Goal: Information Seeking & Learning: Find specific page/section

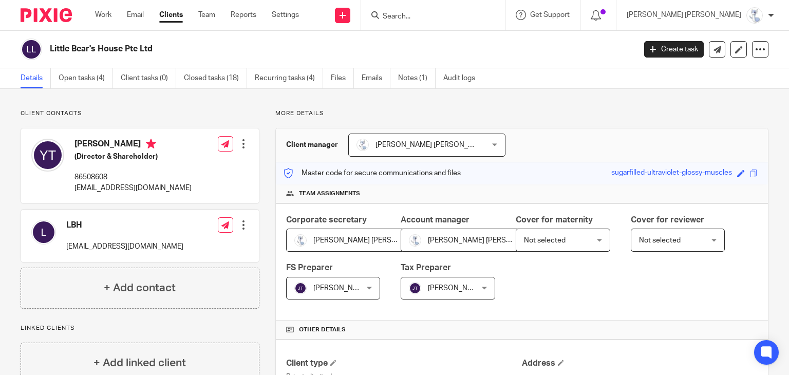
click at [171, 12] on link "Clients" at bounding box center [171, 15] width 24 height 10
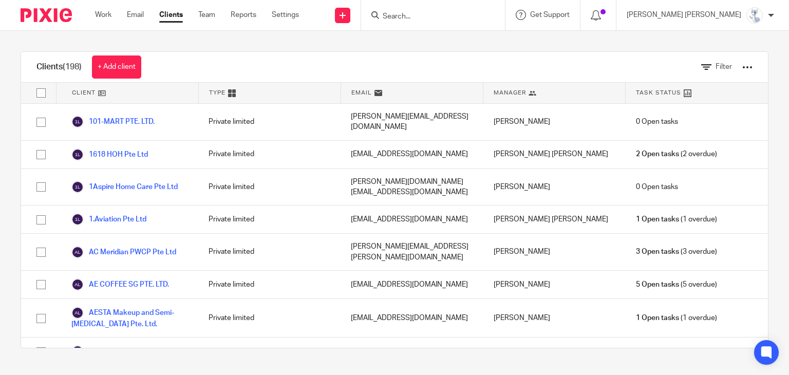
click at [724, 69] on div "Filter" at bounding box center [719, 67] width 67 height 30
click at [716, 69] on span "Filter" at bounding box center [724, 66] width 16 height 7
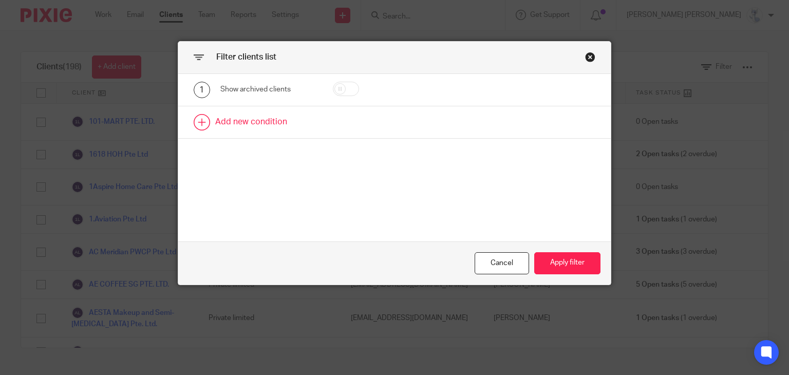
click at [272, 133] on link at bounding box center [394, 122] width 433 height 32
click at [273, 128] on div "Field" at bounding box center [264, 126] width 70 height 22
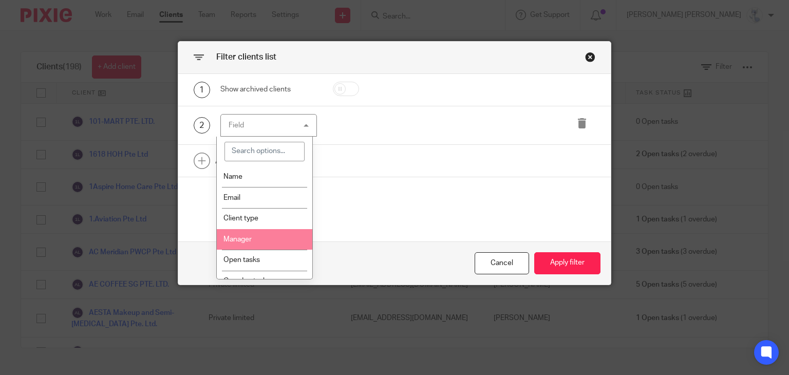
click at [252, 233] on li "Manager" at bounding box center [265, 239] width 96 height 21
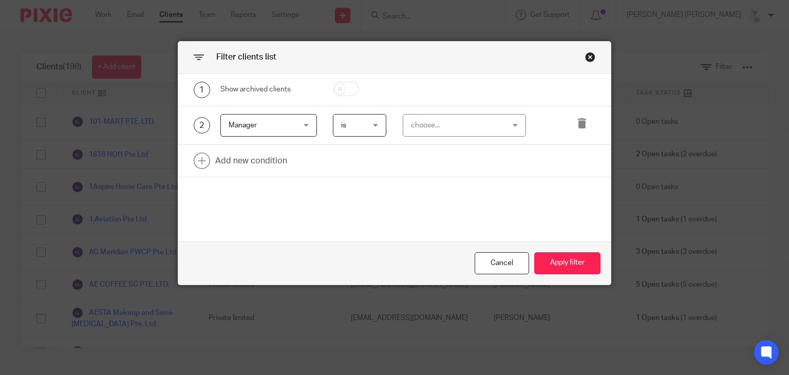
click at [405, 132] on div "choose..." at bounding box center [464, 125] width 123 height 23
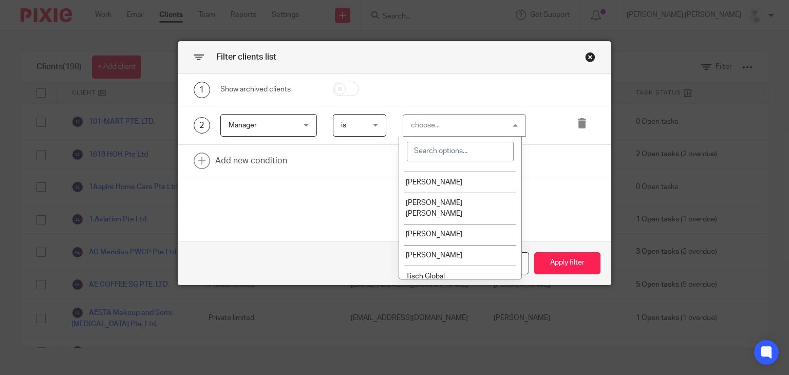
scroll to position [140, 0]
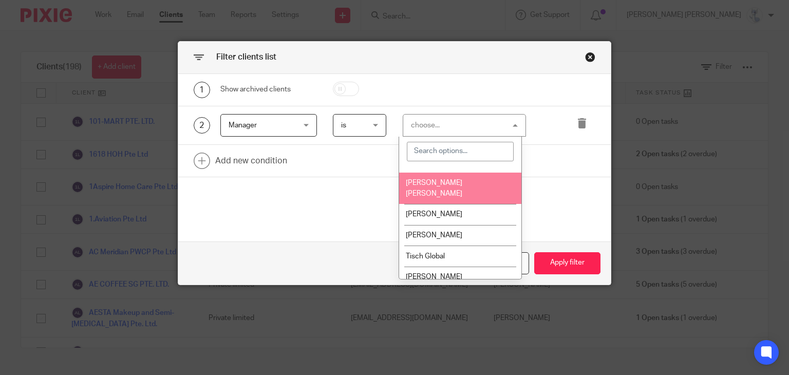
click at [425, 179] on li "[PERSON_NAME] [PERSON_NAME]" at bounding box center [460, 188] width 122 height 31
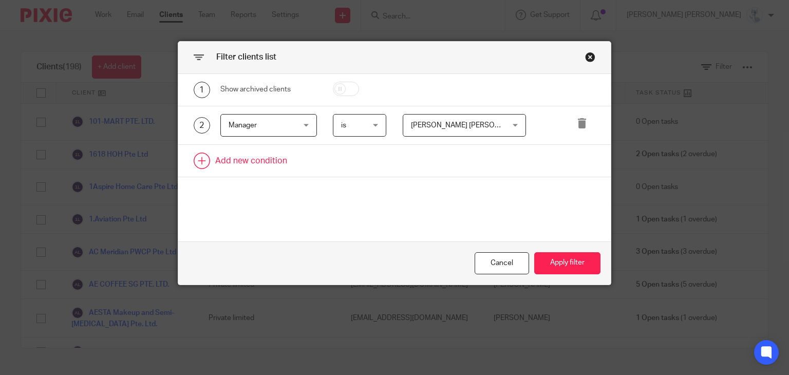
click at [266, 161] on link at bounding box center [394, 161] width 433 height 32
click at [271, 153] on div "Field" at bounding box center [268, 164] width 97 height 23
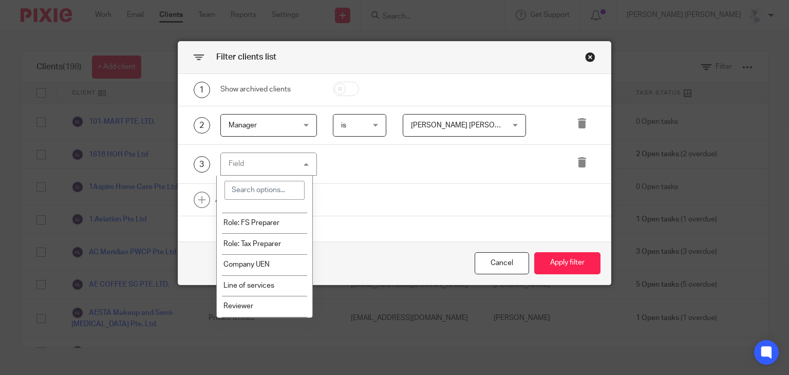
scroll to position [360, 0]
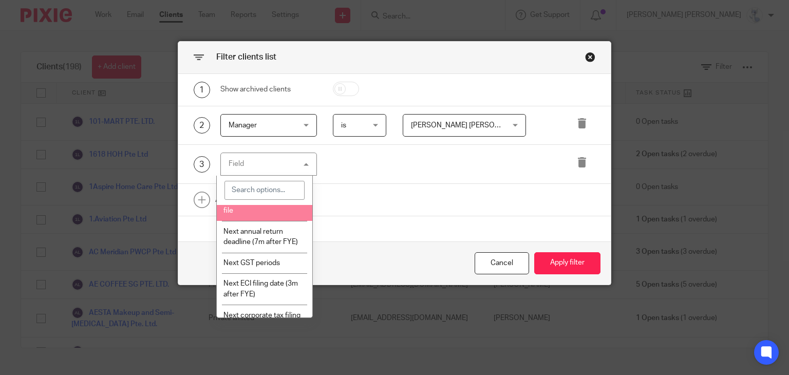
click at [268, 252] on li "Next annual return deadline (7m after FYE)" at bounding box center [265, 236] width 96 height 31
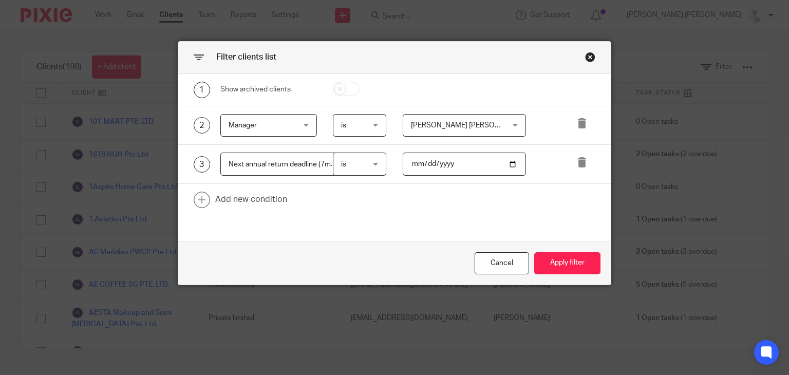
click at [410, 160] on input "date" at bounding box center [464, 164] width 123 height 23
type input "2025-10-31"
click at [565, 260] on button "Apply filter" at bounding box center [568, 263] width 66 height 22
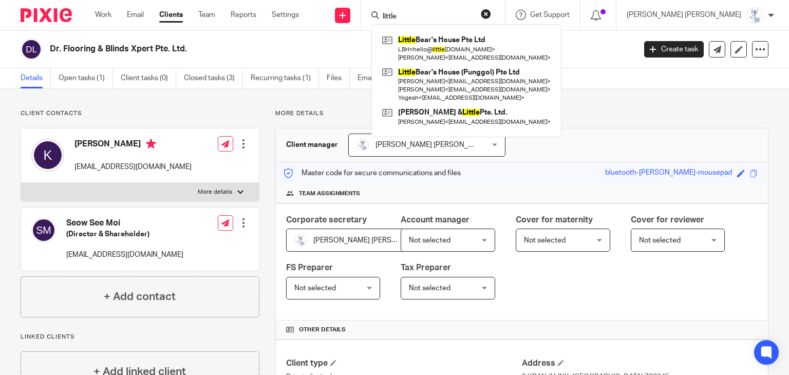
click at [491, 12] on button "reset" at bounding box center [486, 14] width 10 height 10
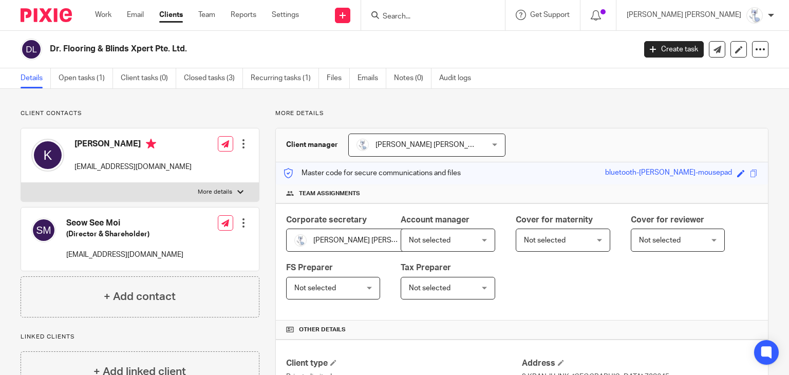
click at [474, 13] on input "Search" at bounding box center [428, 16] width 93 height 9
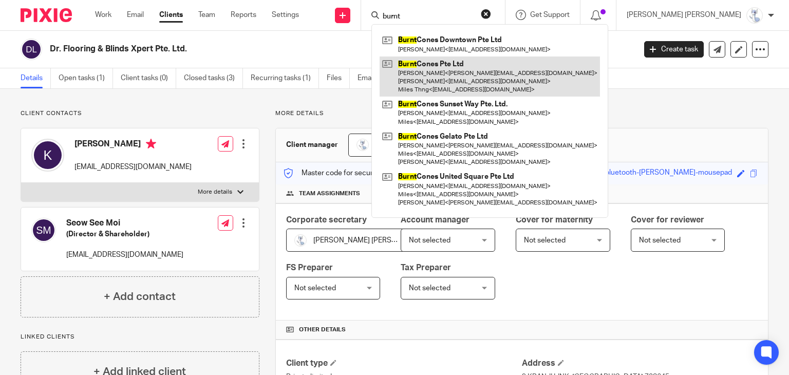
type input "burnt"
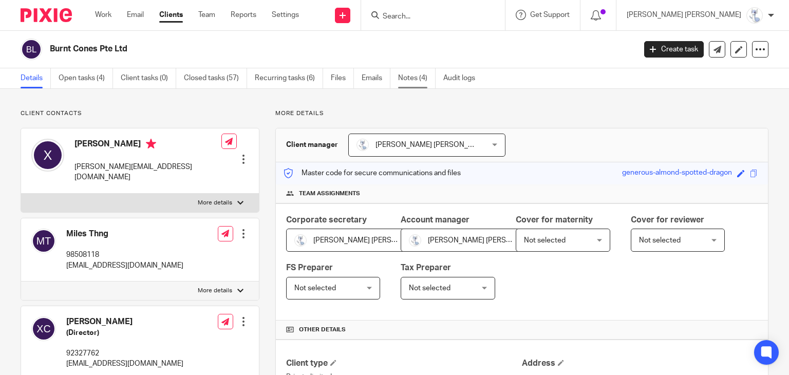
click at [412, 79] on link "Notes (4)" at bounding box center [417, 78] width 38 height 20
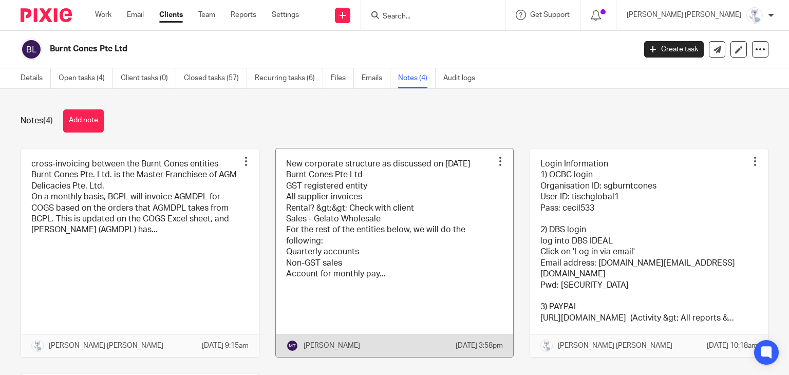
click at [355, 262] on link at bounding box center [395, 253] width 238 height 209
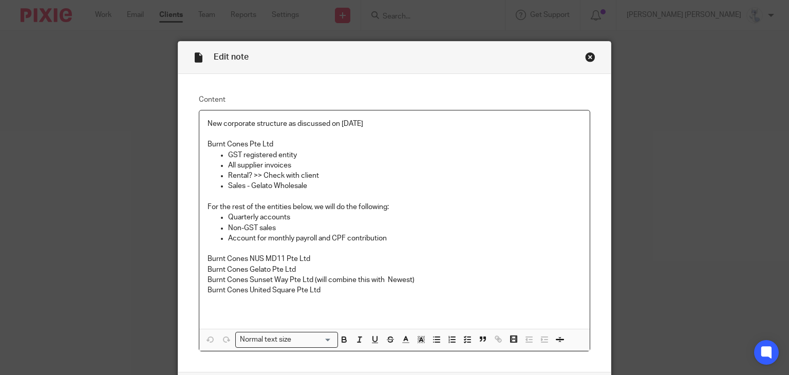
click at [588, 58] on div "Close this dialog window" at bounding box center [590, 57] width 10 height 10
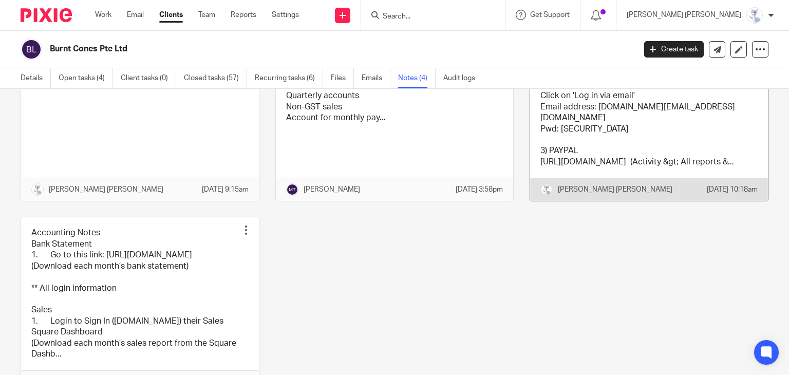
scroll to position [38, 0]
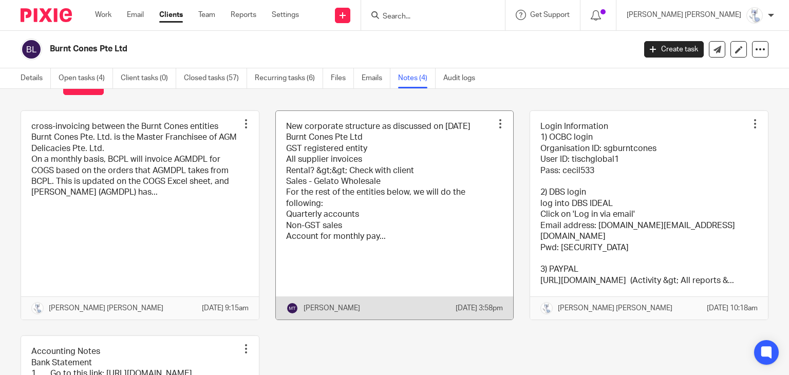
click at [401, 230] on link at bounding box center [395, 215] width 238 height 209
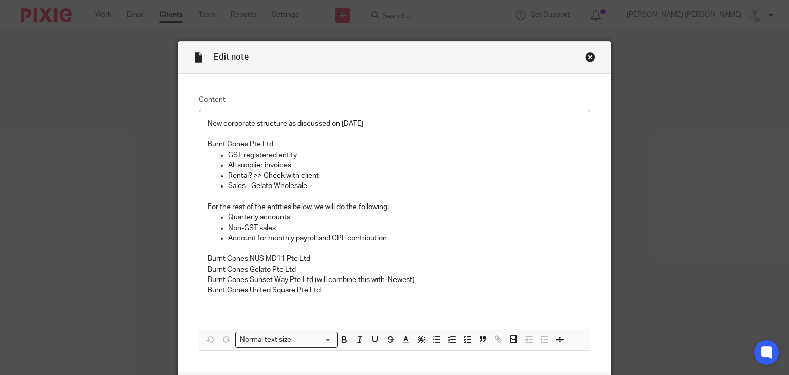
click at [588, 59] on div "Close this dialog window" at bounding box center [590, 57] width 10 height 10
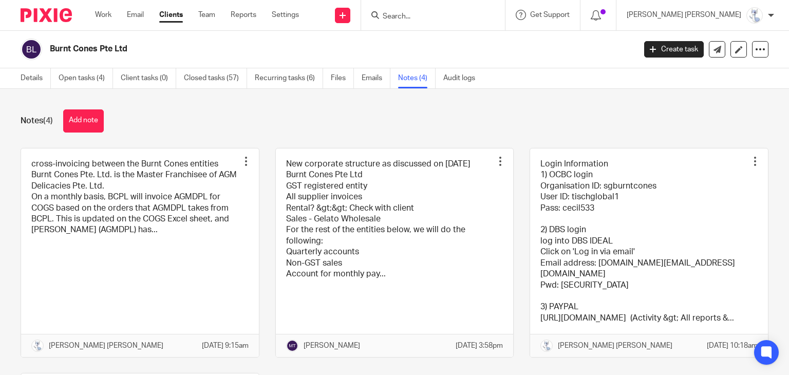
click at [474, 14] on input "Search" at bounding box center [428, 16] width 93 height 9
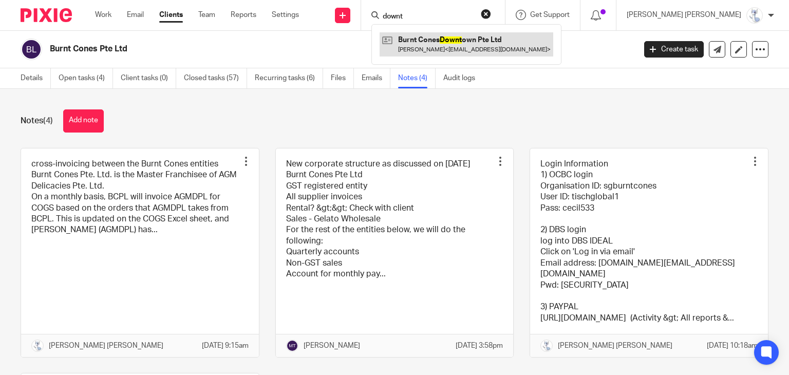
type input "downt"
click at [518, 40] on link at bounding box center [467, 44] width 174 height 24
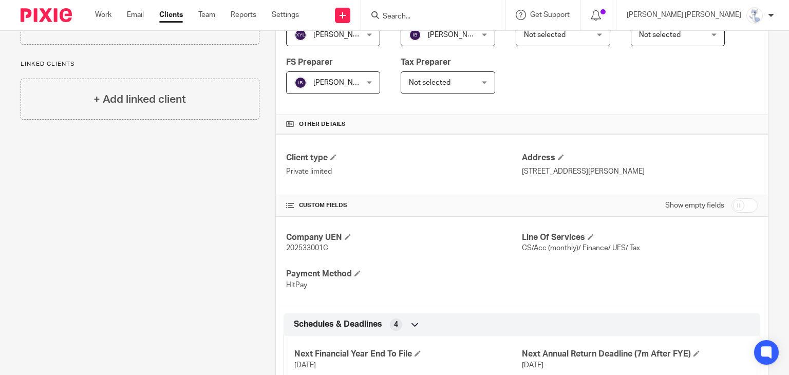
scroll to position [279, 0]
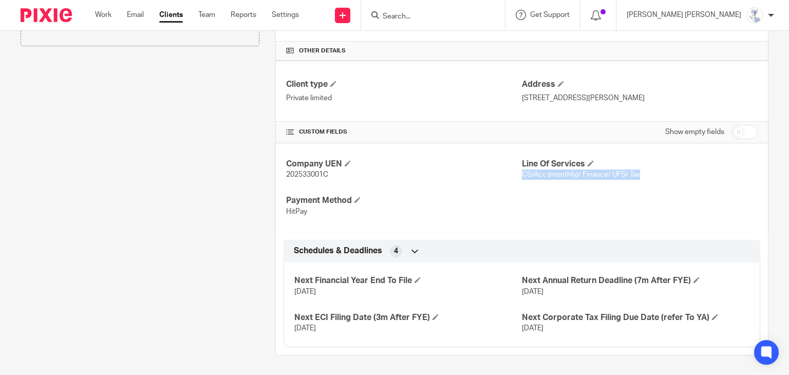
drag, startPoint x: 518, startPoint y: 173, endPoint x: 637, endPoint y: 173, distance: 119.2
click at [637, 173] on p "CS/Acc (monthly)/ Finance/ UFS/ Tax" at bounding box center [640, 175] width 236 height 10
drag, startPoint x: 518, startPoint y: 174, endPoint x: 634, endPoint y: 169, distance: 116.8
click at [634, 170] on p "CS/Acc (monthly)/ Finance/ UFS/ Tax" at bounding box center [640, 175] width 236 height 10
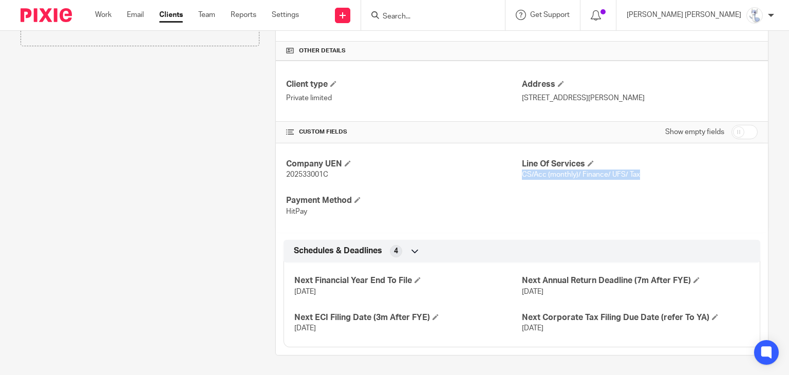
click at [637, 171] on p "CS/Acc (monthly)/ Finance/ UFS/ Tax" at bounding box center [640, 175] width 236 height 10
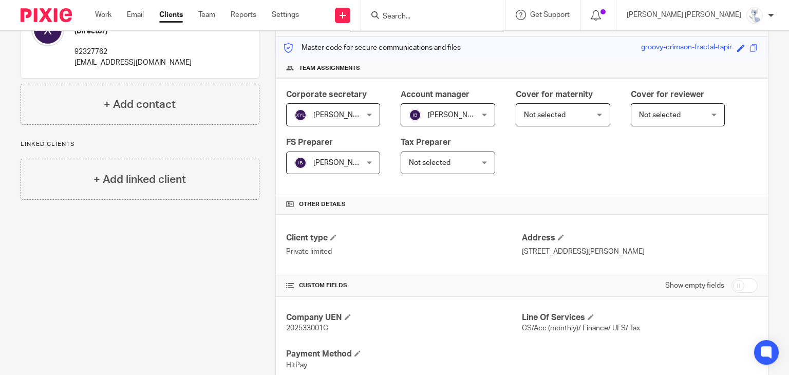
scroll to position [0, 0]
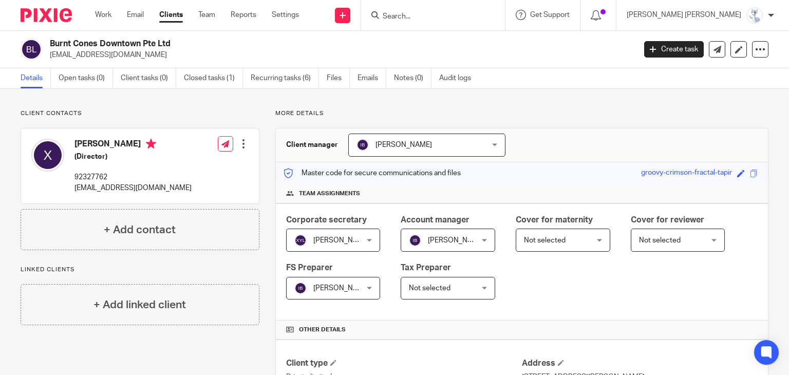
click at [239, 115] on p "Client contacts" at bounding box center [140, 113] width 239 height 8
